Goal: Information Seeking & Learning: Learn about a topic

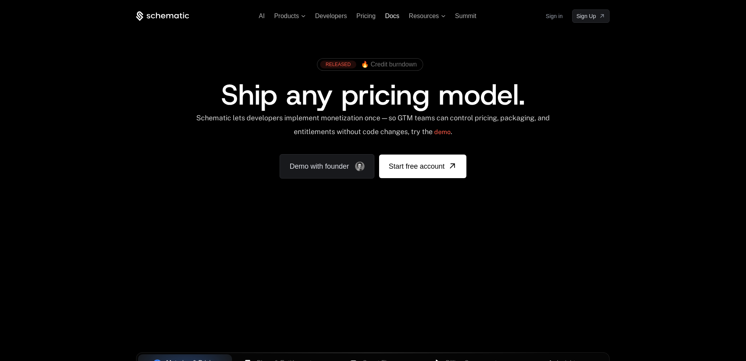
click at [388, 18] on span "Docs" at bounding box center [392, 16] width 14 height 7
